Goal: Entertainment & Leisure: Consume media (video, audio)

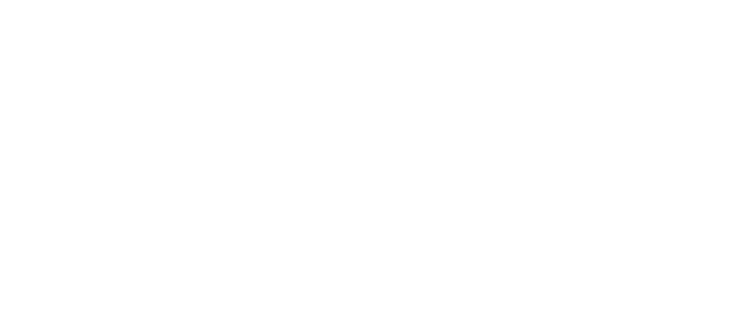
click at [679, 0] on html at bounding box center [366, 0] width 733 height 0
click at [683, 0] on html at bounding box center [366, 0] width 733 height 0
click at [681, 0] on html at bounding box center [366, 0] width 733 height 0
click at [680, 0] on html at bounding box center [366, 0] width 733 height 0
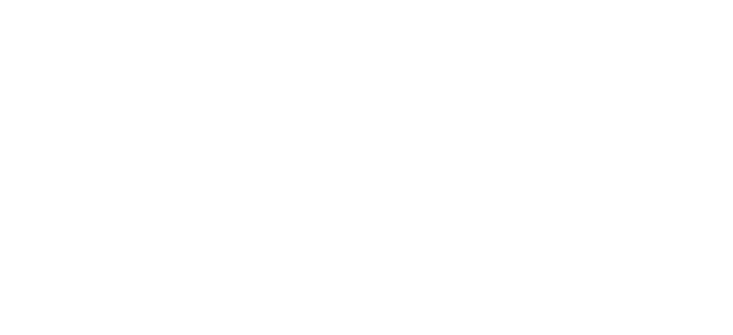
click at [680, 0] on html at bounding box center [366, 0] width 733 height 0
click at [681, 0] on html at bounding box center [366, 0] width 733 height 0
click at [678, 0] on html at bounding box center [366, 0] width 733 height 0
click at [682, 0] on html at bounding box center [366, 0] width 733 height 0
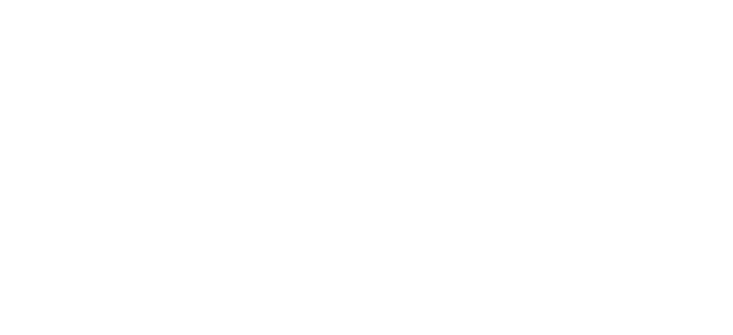
click at [685, 0] on html at bounding box center [366, 0] width 733 height 0
click at [679, 0] on html at bounding box center [366, 0] width 733 height 0
click at [681, 0] on html at bounding box center [366, 0] width 733 height 0
click at [678, 0] on html at bounding box center [366, 0] width 733 height 0
click at [679, 0] on html at bounding box center [366, 0] width 733 height 0
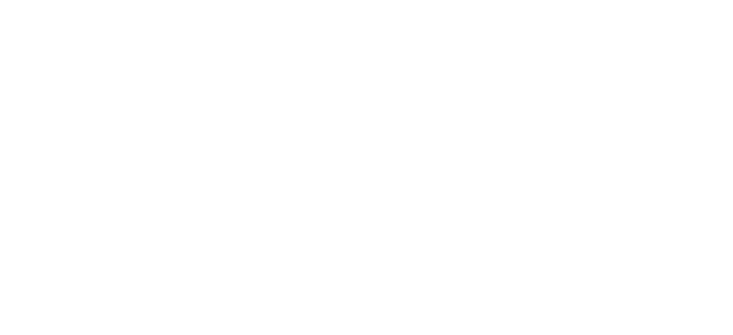
click at [678, 0] on html at bounding box center [366, 0] width 733 height 0
click at [675, 0] on html at bounding box center [366, 0] width 733 height 0
click at [680, 0] on html at bounding box center [366, 0] width 733 height 0
click at [679, 0] on html at bounding box center [366, 0] width 733 height 0
click at [677, 0] on html at bounding box center [366, 0] width 733 height 0
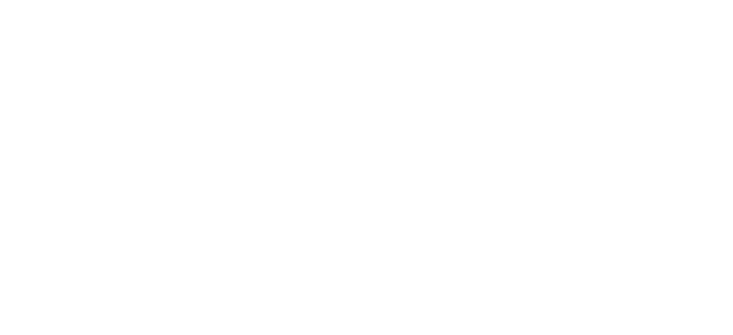
click at [678, 0] on html at bounding box center [366, 0] width 733 height 0
